Goal: Task Accomplishment & Management: Manage account settings

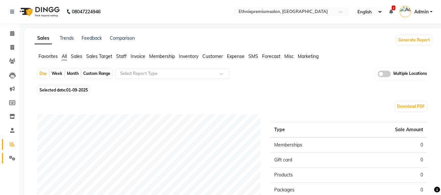
click at [14, 154] on link "Settings" at bounding box center [10, 158] width 16 height 11
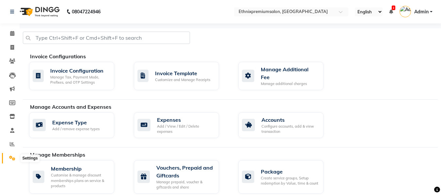
click at [11, 157] on icon at bounding box center [12, 158] width 6 height 5
click at [159, 124] on div "Add / View / Edit / Delete expenses" at bounding box center [185, 129] width 57 height 11
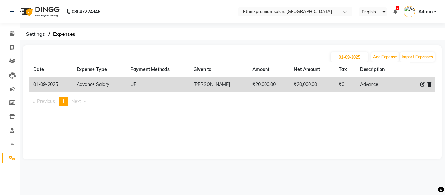
click at [421, 84] on icon at bounding box center [423, 84] width 5 height 5
select select "3517"
select select "8"
select select "1030"
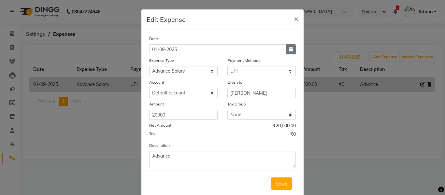
click at [290, 45] on button "button" at bounding box center [291, 49] width 10 height 10
select select "9"
select select "2025"
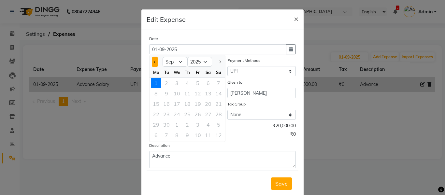
click at [155, 63] on button "Previous month" at bounding box center [155, 62] width 6 height 10
select select "8"
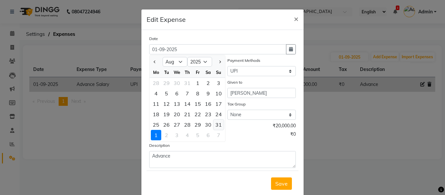
click at [215, 123] on div "31" at bounding box center [219, 125] width 10 height 10
type input "31-08-2025"
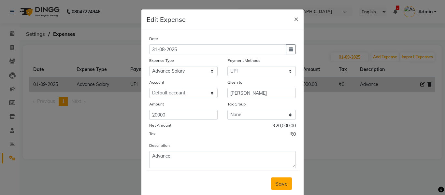
click at [276, 181] on span "Save" at bounding box center [282, 184] width 12 height 7
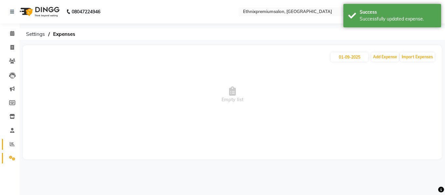
click at [11, 140] on link "Reports" at bounding box center [10, 144] width 16 height 11
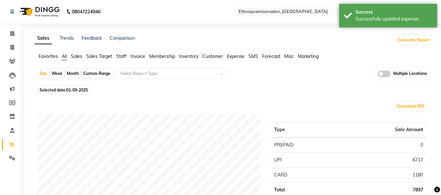
click at [106, 73] on div "Custom Range" at bounding box center [97, 73] width 30 height 9
select select "9"
select select "2025"
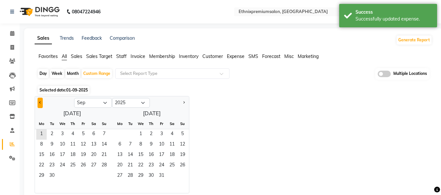
click at [39, 104] on button "Previous month" at bounding box center [39, 103] width 5 height 10
select select "8"
click at [81, 133] on span "1" at bounding box center [83, 134] width 10 height 10
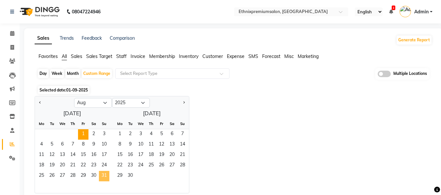
click at [108, 171] on span "31" at bounding box center [104, 176] width 10 height 10
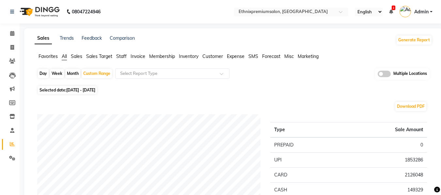
click at [235, 59] on span "Expense" at bounding box center [236, 56] width 18 height 6
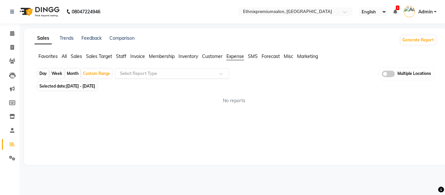
click at [179, 71] on input "text" at bounding box center [166, 73] width 94 height 7
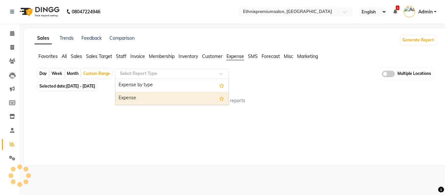
click at [148, 97] on div "Expense" at bounding box center [171, 98] width 113 height 13
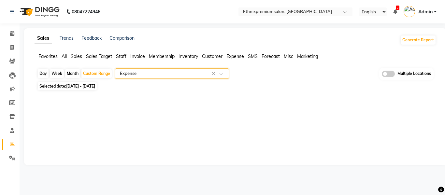
select select "full_report"
select select "csv"
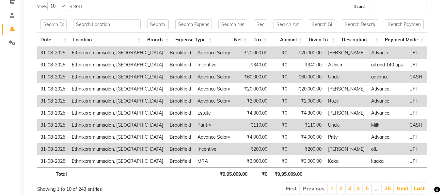
scroll to position [79, 0]
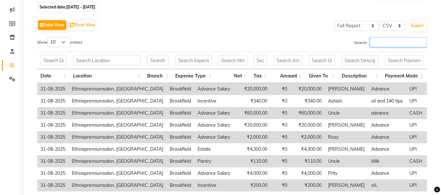
click at [379, 40] on input "Search:" at bounding box center [397, 42] width 57 height 10
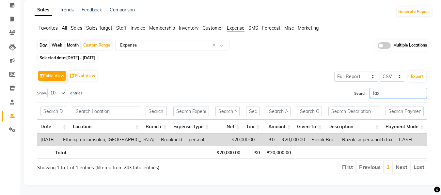
scroll to position [33, 0]
type input "tax"
click at [14, 3] on icon at bounding box center [12, 5] width 4 height 5
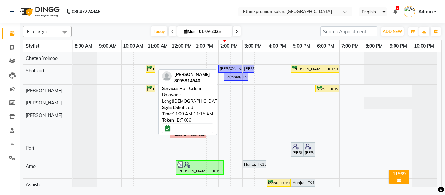
click at [154, 67] on div at bounding box center [155, 68] width 3 height 7
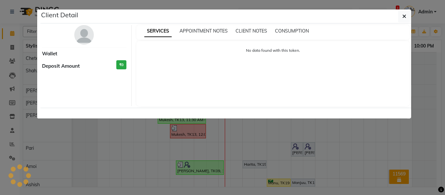
select select "6"
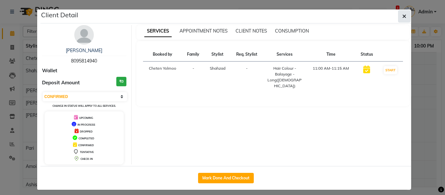
click at [402, 21] on button "button" at bounding box center [404, 16] width 12 height 12
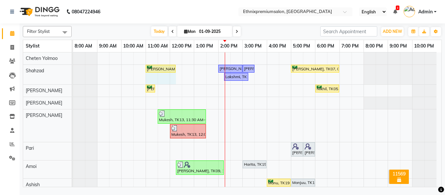
drag, startPoint x: 156, startPoint y: 68, endPoint x: 182, endPoint y: 68, distance: 26.4
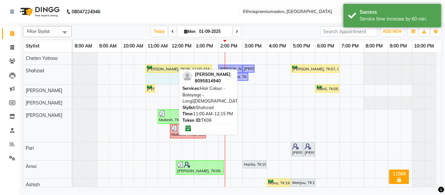
drag, startPoint x: 175, startPoint y: 67, endPoint x: 208, endPoint y: 72, distance: 33.9
click at [208, 72] on div "Filter Stylist Select All Cheten Yolmoo [PERSON_NAME] [PERSON_NAME] [PERSON_NAM…" at bounding box center [232, 105] width 419 height 164
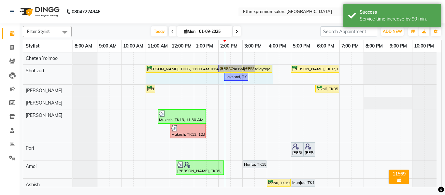
drag, startPoint x: 211, startPoint y: 67, endPoint x: 274, endPoint y: 60, distance: 63.0
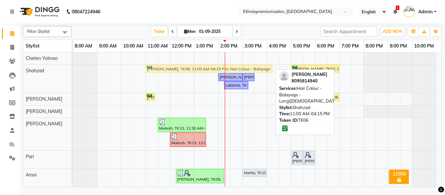
drag, startPoint x: 195, startPoint y: 68, endPoint x: 199, endPoint y: 68, distance: 4.3
click at [73, 68] on div "[PERSON_NAME], TK06, 11:00 AM-04:15 PM, Hair Colour - Balayage - Long([DEMOGRAP…" at bounding box center [73, 79] width 0 height 28
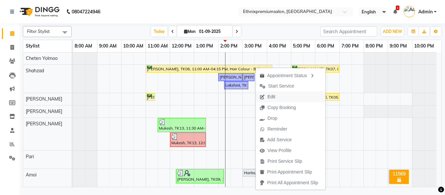
click at [285, 96] on button "Edit" at bounding box center [291, 97] width 70 height 11
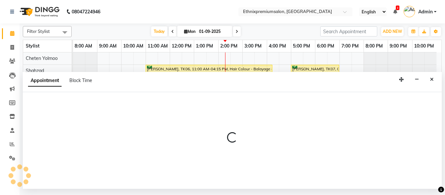
select select "tentative"
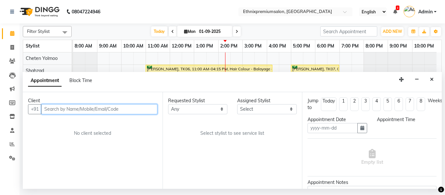
type input "01-09-2025"
select select "confirm booking"
select select "660"
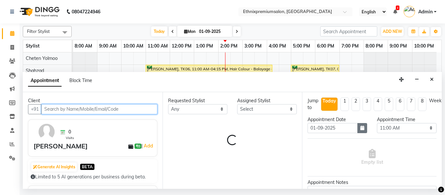
select select "17201"
select select "1479"
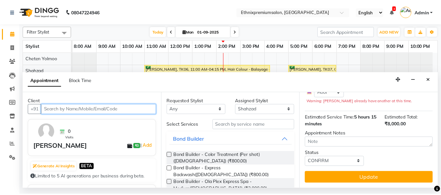
scroll to position [91, 0]
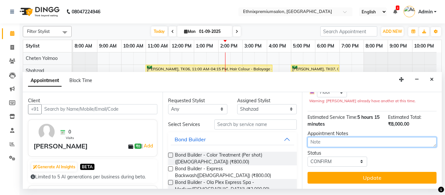
click at [352, 137] on textarea at bounding box center [372, 142] width 129 height 10
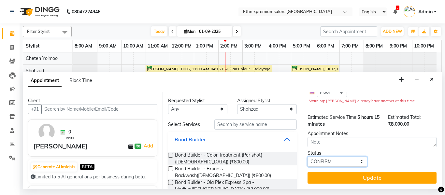
click at [343, 157] on select "Select TENTATIVE CONFIRM CHECK-IN UPCOMING" at bounding box center [338, 162] width 60 height 10
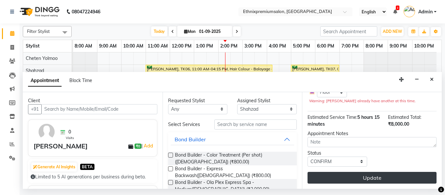
click at [351, 173] on button "Update" at bounding box center [372, 178] width 129 height 12
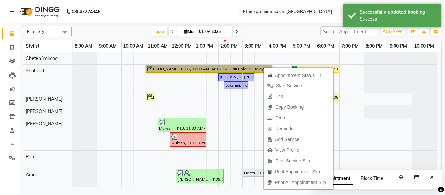
drag, startPoint x: 263, startPoint y: 67, endPoint x: 249, endPoint y: 68, distance: 14.4
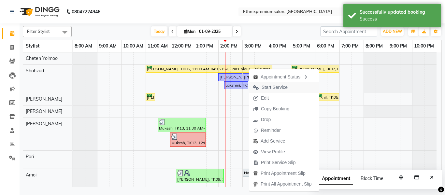
click at [269, 84] on span "Start Service" at bounding box center [275, 87] width 26 height 7
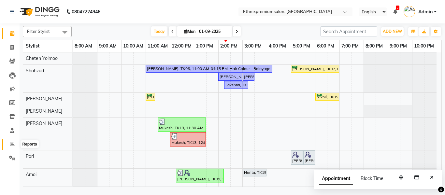
click at [12, 145] on icon at bounding box center [12, 144] width 5 height 5
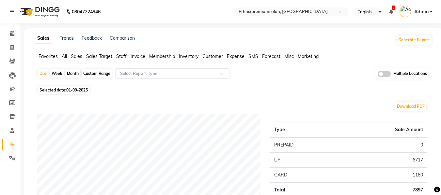
click at [232, 56] on span "Expense" at bounding box center [236, 56] width 18 height 6
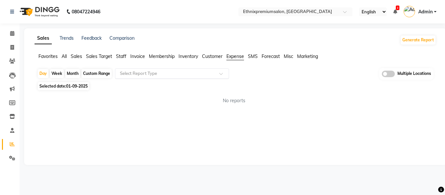
click at [187, 75] on input "text" at bounding box center [166, 73] width 94 height 7
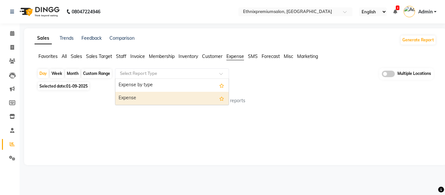
click at [157, 95] on div "Expense" at bounding box center [171, 98] width 113 height 13
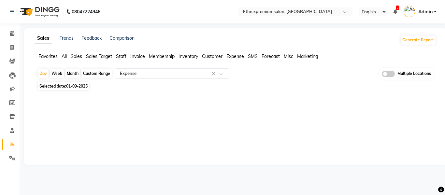
click at [106, 73] on div "Custom Range" at bounding box center [97, 73] width 30 height 9
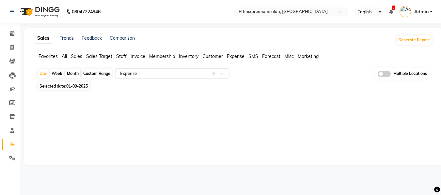
select select "9"
select select "2025"
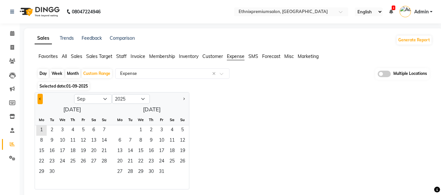
click at [42, 100] on button "Previous month" at bounding box center [39, 99] width 5 height 10
select select "8"
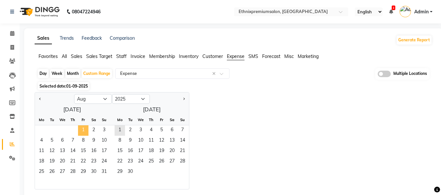
click at [84, 127] on span "1" at bounding box center [83, 131] width 10 height 10
click at [105, 171] on span "31" at bounding box center [104, 172] width 10 height 10
select select "full_report"
select select "csv"
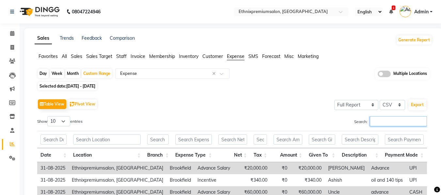
click at [373, 126] on input "Search:" at bounding box center [397, 121] width 57 height 10
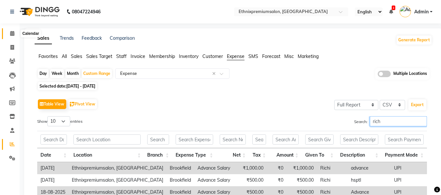
type input "rich"
click at [15, 34] on span at bounding box center [12, 33] width 11 height 7
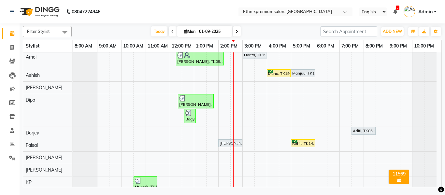
scroll to position [235, 0]
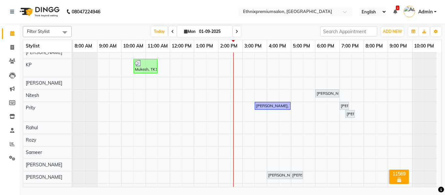
click at [440, 72] on div "Filter Stylist Select All Cheten Yolmoo [PERSON_NAME] [PERSON_NAME] [PERSON_NAM…" at bounding box center [233, 106] width 426 height 166
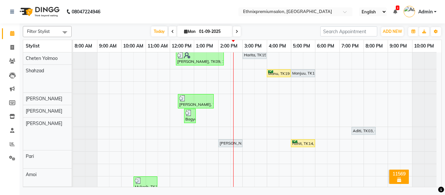
scroll to position [118, 0]
